Goal: Task Accomplishment & Management: Complete application form

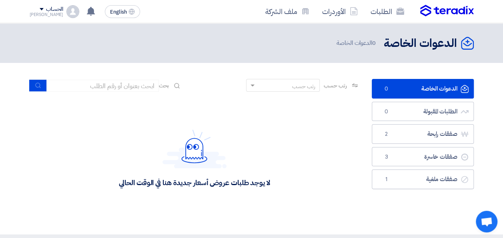
click at [455, 10] on img at bounding box center [447, 11] width 54 height 12
click at [442, 13] on img at bounding box center [447, 11] width 54 height 12
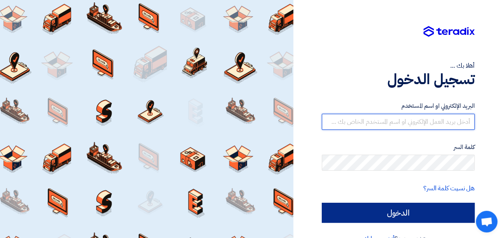
type input "abdelrahman.Gamal@itps-eg.com"
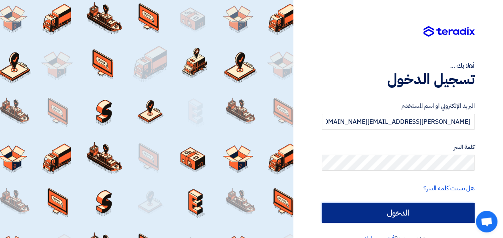
click at [395, 214] on input "الدخول" at bounding box center [398, 213] width 153 height 20
